Goal: Task Accomplishment & Management: Complete application form

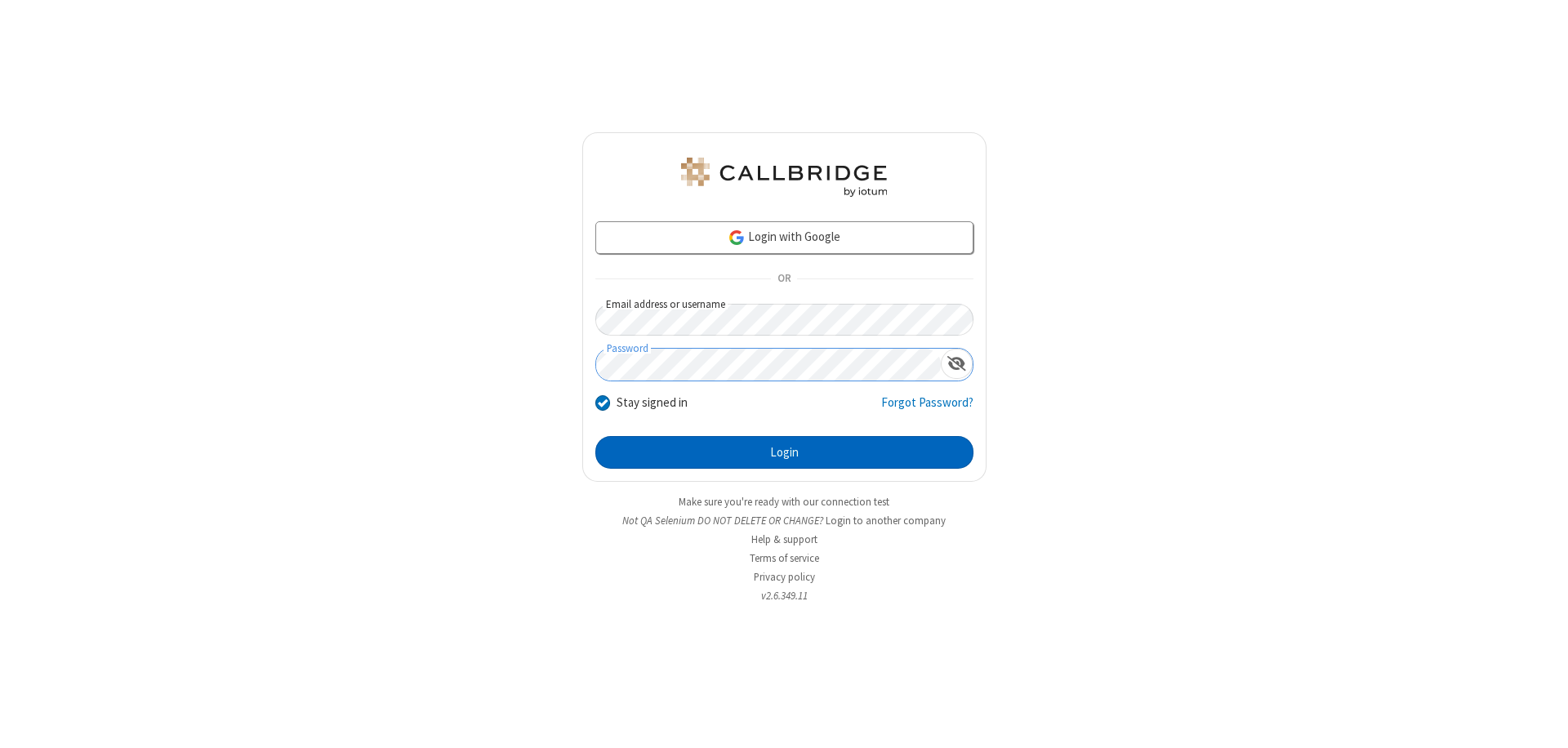
click at [784, 452] on button "Login" at bounding box center [785, 452] width 378 height 32
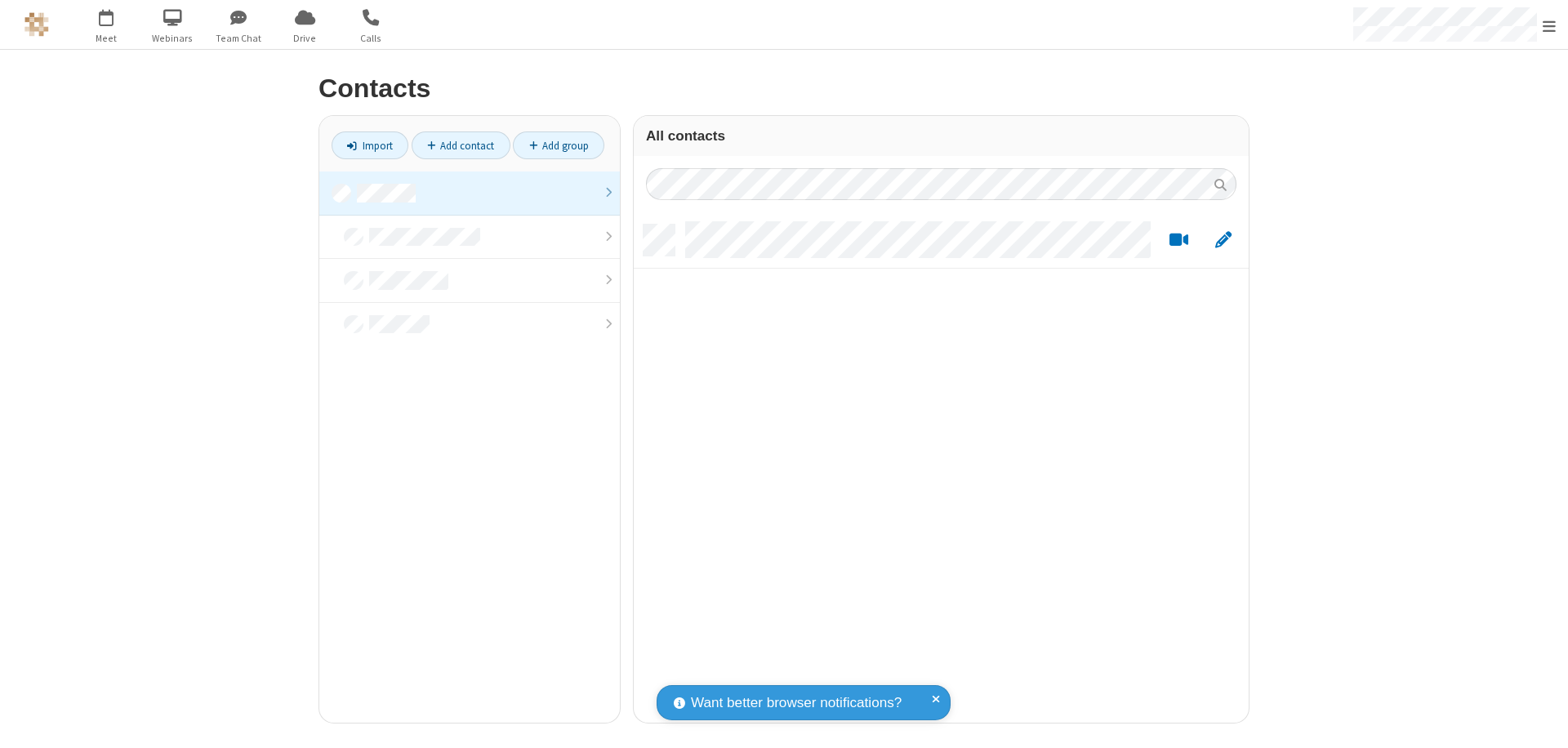
scroll to position [498, 602]
click at [470, 193] on link at bounding box center [470, 193] width 301 height 44
click at [460, 146] on link "Add contact" at bounding box center [461, 145] width 99 height 28
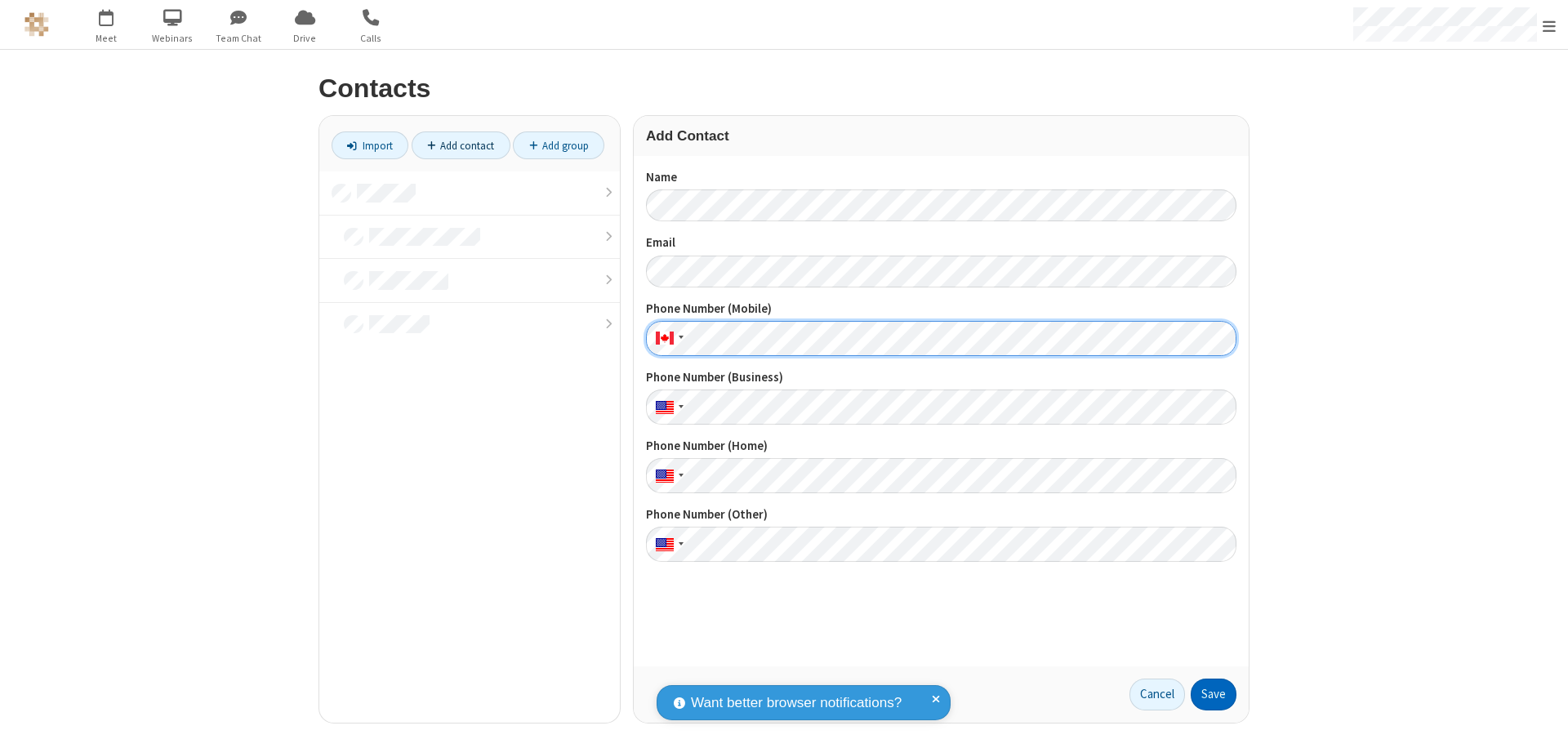
click at [1213, 693] on button "Save" at bounding box center [1213, 694] width 46 height 32
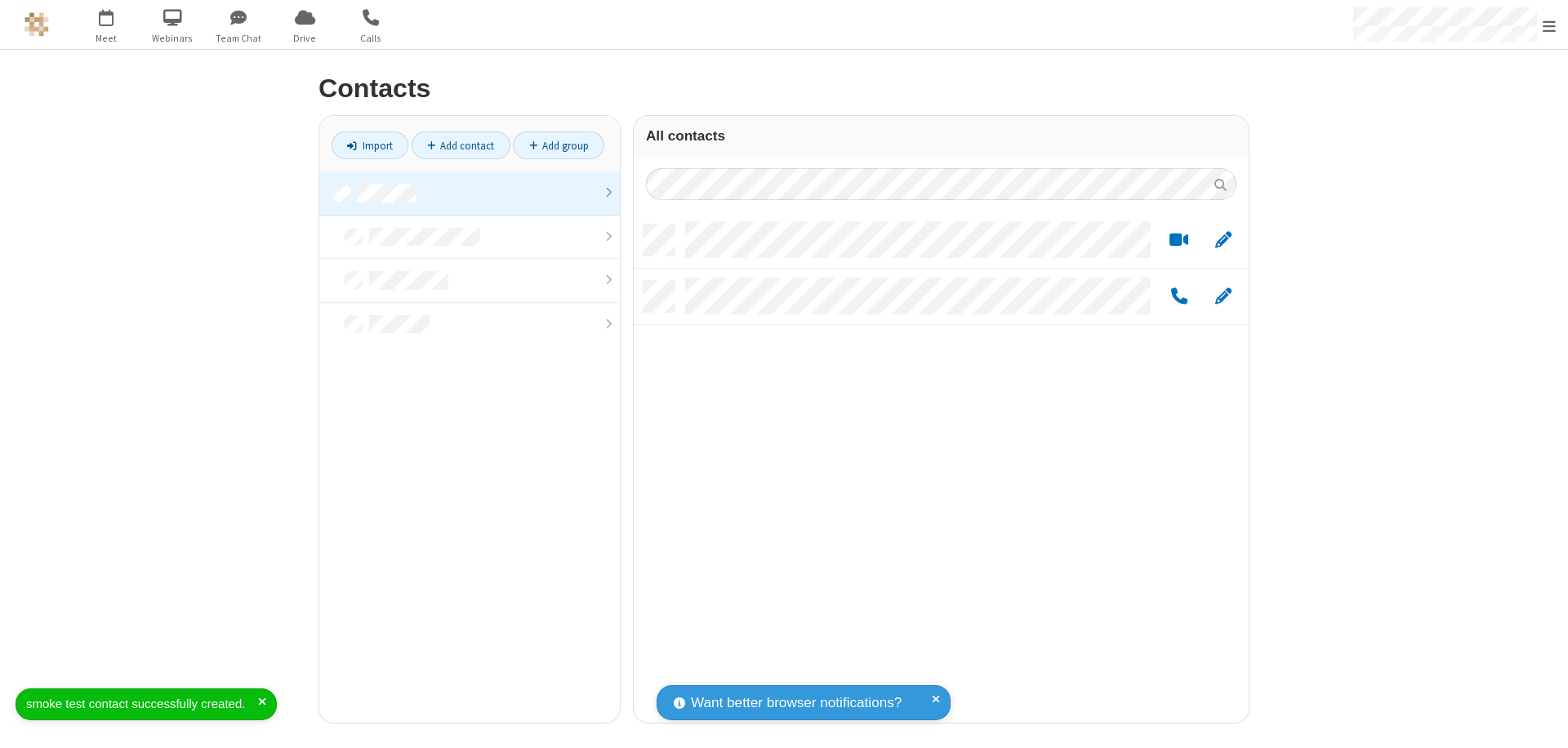
scroll to position [498, 602]
